Goal: Task Accomplishment & Management: Use online tool/utility

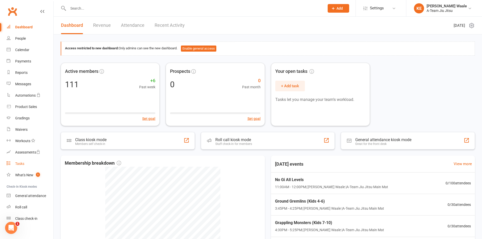
drag, startPoint x: 35, startPoint y: 196, endPoint x: 48, endPoint y: 159, distance: 39.5
click at [35, 196] on div "General attendance" at bounding box center [30, 196] width 31 height 4
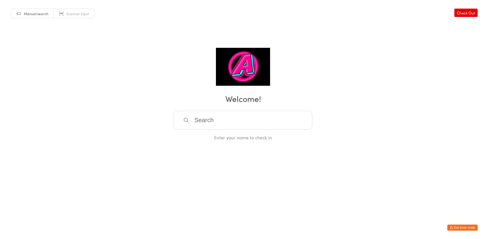
click at [206, 118] on input "search" at bounding box center [243, 120] width 139 height 19
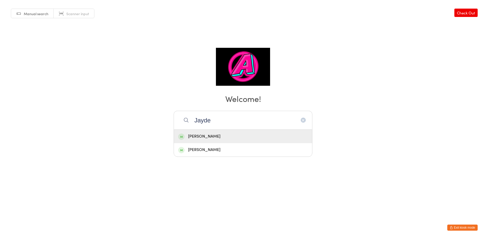
type input "Jayde"
click at [212, 132] on div "[PERSON_NAME]" at bounding box center [243, 136] width 138 height 13
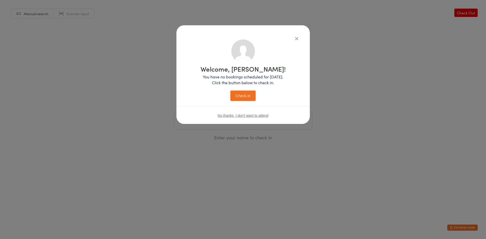
click at [242, 95] on button "Check in" at bounding box center [242, 96] width 25 height 10
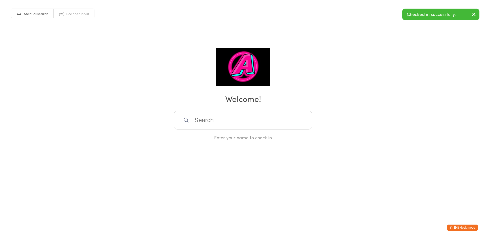
click at [234, 124] on input "search" at bounding box center [243, 120] width 139 height 19
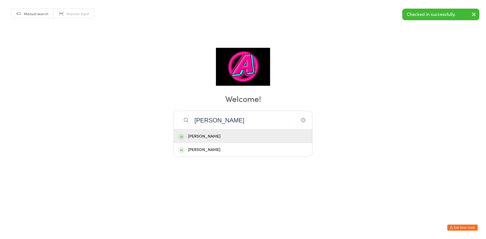
type input "Jay"
click at [239, 135] on div "[PERSON_NAME]" at bounding box center [243, 136] width 130 height 7
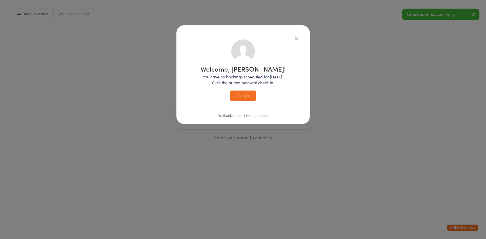
click at [242, 93] on button "Check in" at bounding box center [242, 96] width 25 height 10
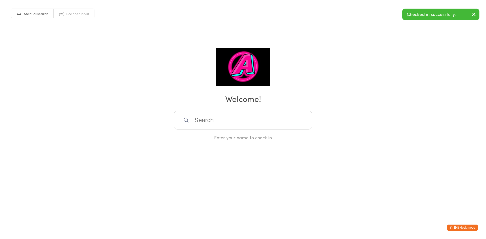
click at [211, 124] on input "search" at bounding box center [243, 120] width 139 height 19
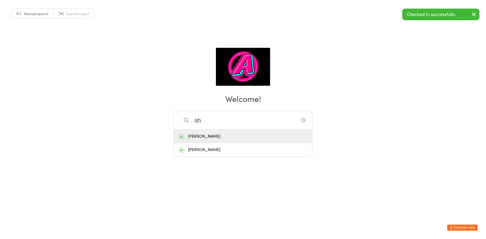
type input "s"
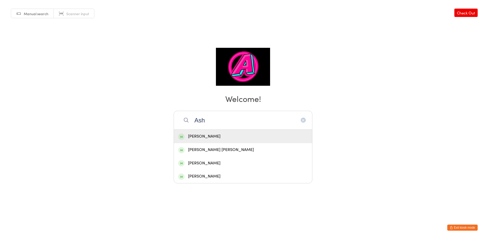
type input "Ash"
click at [211, 134] on div "[PERSON_NAME]" at bounding box center [243, 136] width 130 height 7
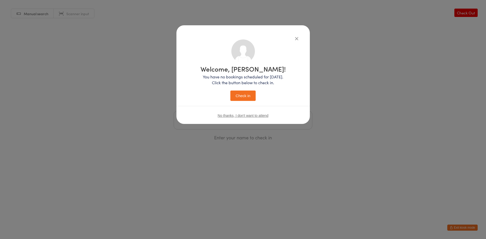
click at [242, 97] on button "Check in" at bounding box center [242, 96] width 25 height 10
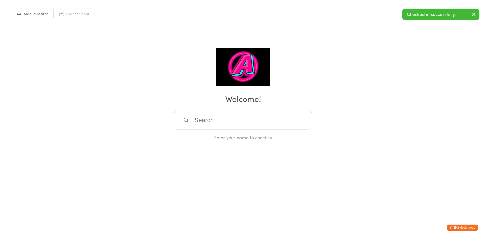
click at [207, 126] on input "search" at bounding box center [243, 120] width 139 height 19
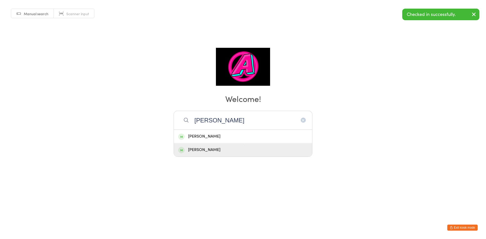
type input "Daniel"
click at [211, 151] on div "[PERSON_NAME]" at bounding box center [243, 149] width 130 height 7
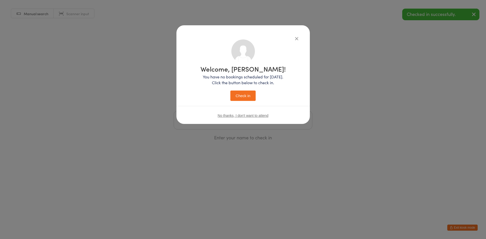
click at [235, 99] on button "Check in" at bounding box center [242, 96] width 25 height 10
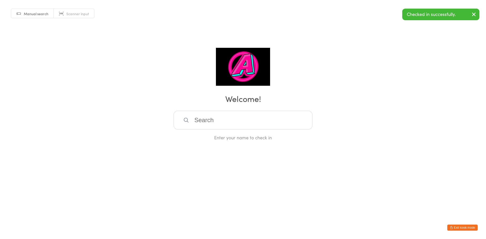
click at [226, 119] on input "search" at bounding box center [243, 120] width 139 height 19
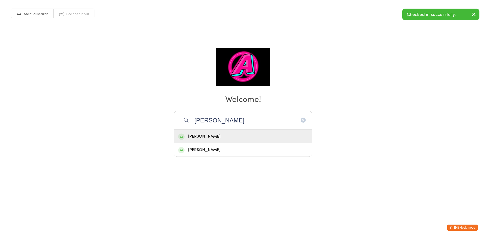
type input "Kevin"
click at [216, 137] on div "[PERSON_NAME]" at bounding box center [243, 136] width 130 height 7
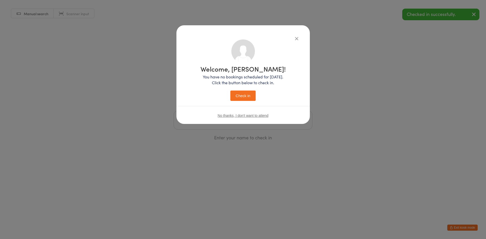
click at [242, 95] on button "Check in" at bounding box center [242, 96] width 25 height 10
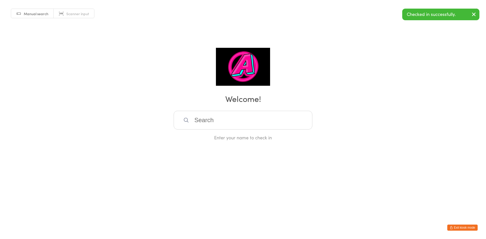
click at [224, 123] on input "search" at bounding box center [243, 120] width 139 height 19
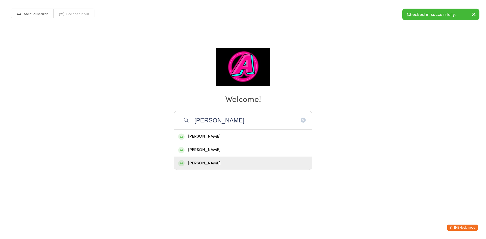
type input "Sam"
click at [223, 160] on div "Samuel Wildie" at bounding box center [243, 163] width 130 height 7
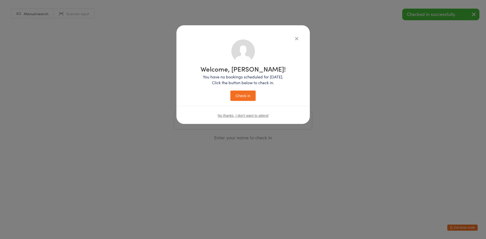
click at [242, 99] on button "Check in" at bounding box center [242, 96] width 25 height 10
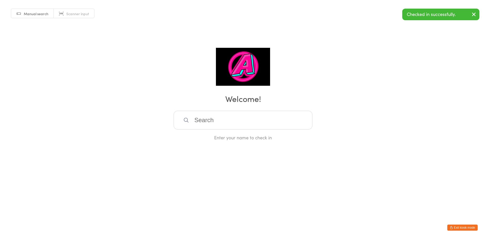
click at [241, 121] on input "search" at bounding box center [243, 120] width 139 height 19
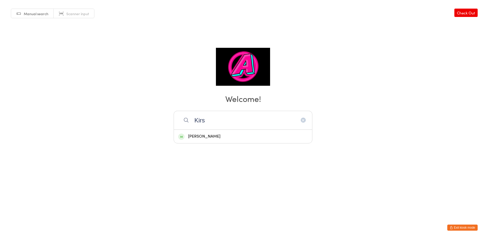
type input "Kirs"
click at [229, 136] on div "[PERSON_NAME]" at bounding box center [243, 136] width 130 height 7
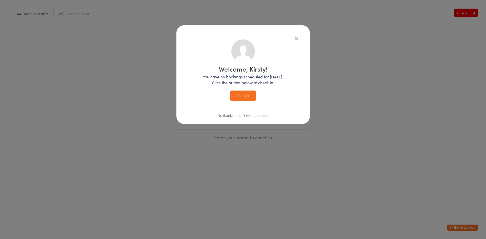
click at [243, 98] on button "Check in" at bounding box center [242, 96] width 25 height 10
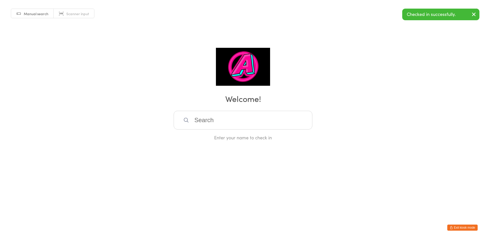
click at [455, 225] on button "Exit kiosk mode" at bounding box center [462, 228] width 30 height 6
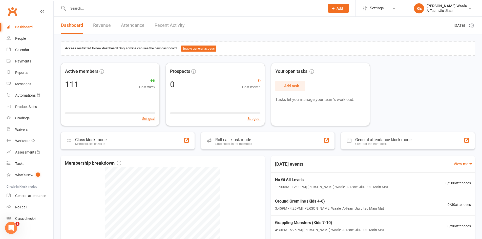
click at [97, 27] on link "Revenue" at bounding box center [102, 25] width 18 height 17
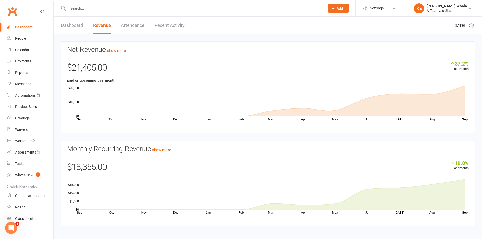
click at [78, 26] on link "Dashboard" at bounding box center [72, 25] width 22 height 17
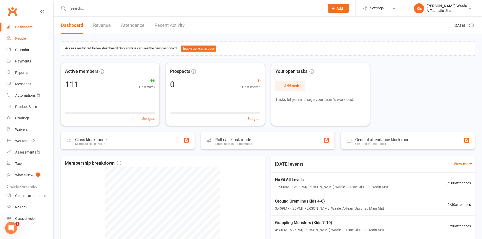
click at [30, 37] on link "People" at bounding box center [30, 38] width 47 height 11
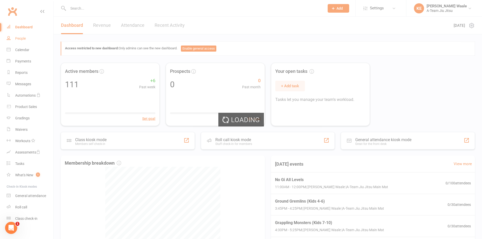
select select "100"
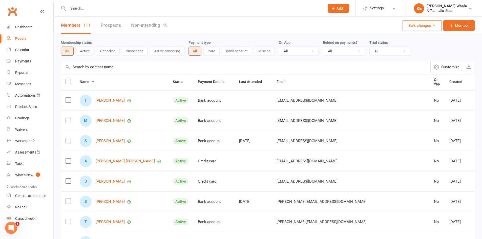
click at [13, 37] on link "People" at bounding box center [30, 38] width 47 height 11
click at [159, 28] on link "Non-attending 49" at bounding box center [149, 25] width 36 height 17
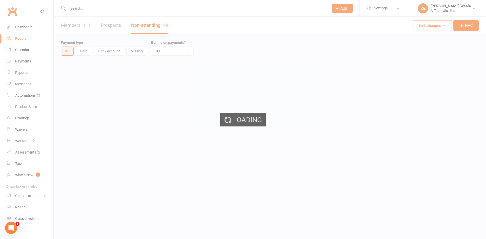
select select "50"
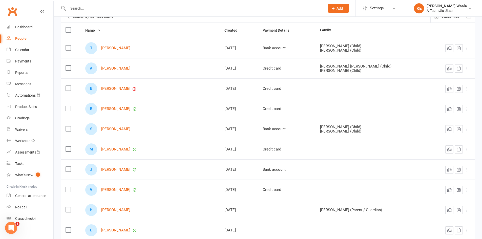
scroll to position [76, 0]
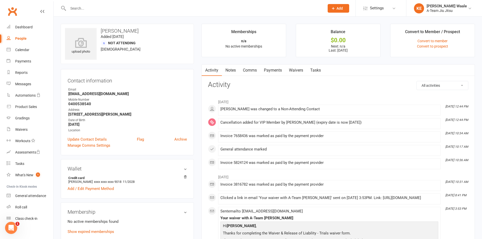
click at [24, 37] on div "People" at bounding box center [20, 38] width 11 height 4
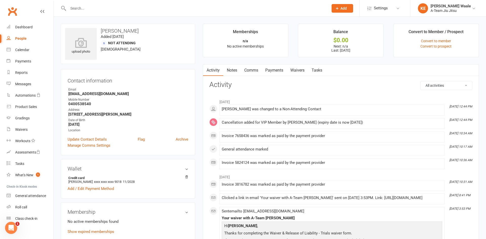
select select "50"
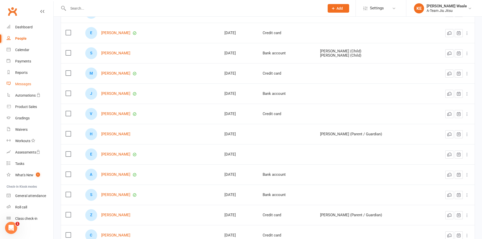
scroll to position [25, 0]
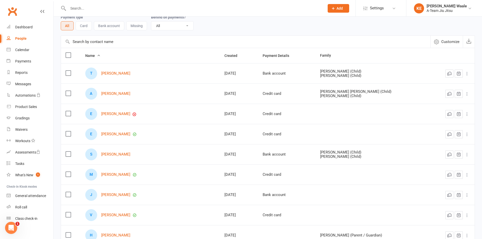
click at [22, 38] on div "People" at bounding box center [20, 38] width 11 height 4
click at [115, 117] on div "E Elliot Barmett" at bounding box center [150, 114] width 130 height 12
click at [120, 112] on link "[PERSON_NAME]" at bounding box center [115, 114] width 29 height 4
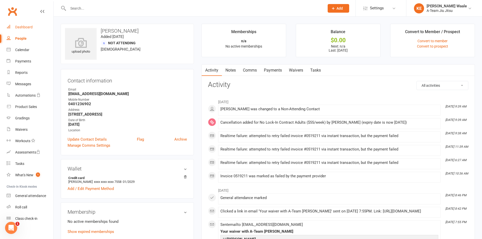
click at [21, 24] on link "Dashboard" at bounding box center [30, 27] width 47 height 11
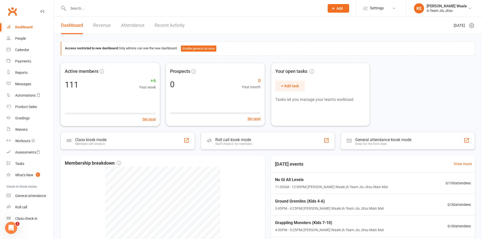
click at [109, 9] on input "text" at bounding box center [194, 8] width 255 height 7
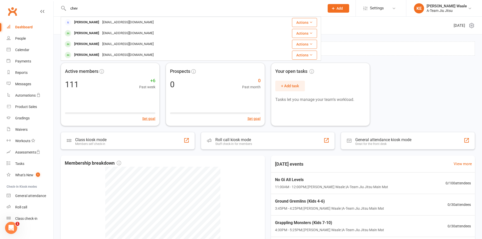
type input "chev"
click at [30, 30] on link "Dashboard" at bounding box center [30, 27] width 47 height 11
